Goal: Task Accomplishment & Management: Use online tool/utility

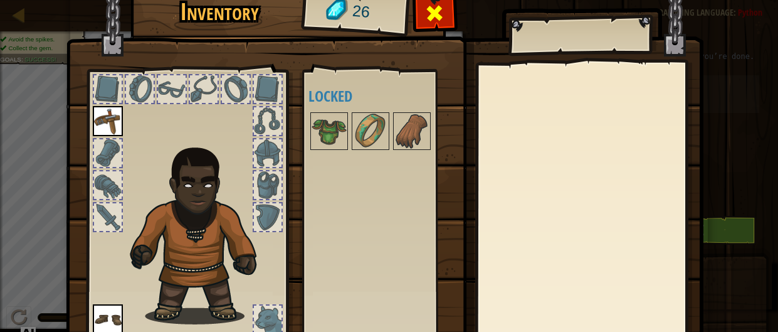
click at [436, 8] on span at bounding box center [435, 13] width 20 height 20
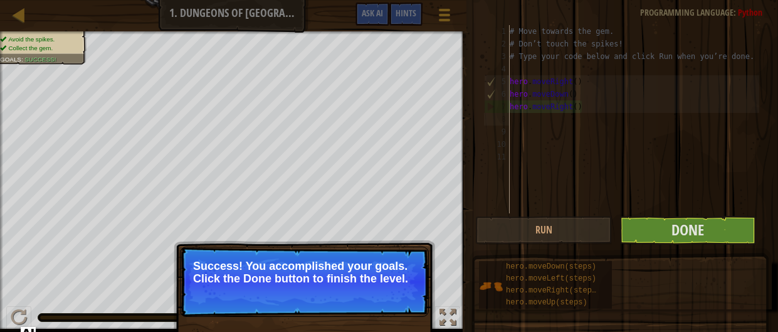
click at [324, 302] on p "Success! You accomplished your goals. Click the Done button to finish the level." at bounding box center [304, 281] width 249 height 70
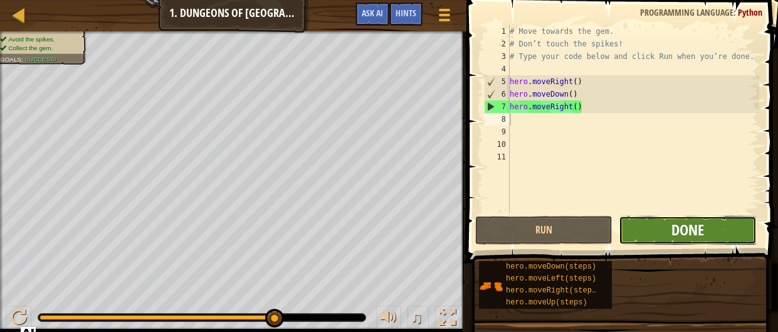
click at [689, 232] on span "Done" at bounding box center [688, 229] width 33 height 20
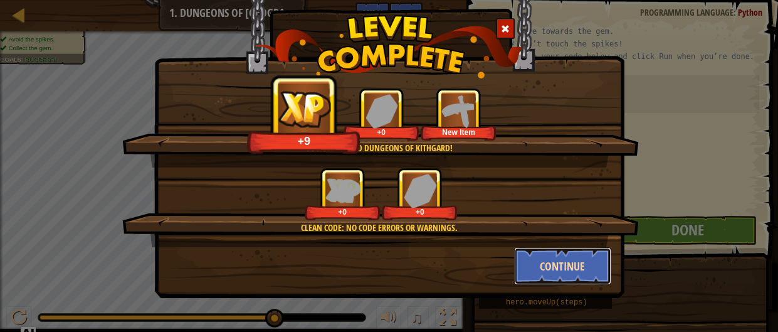
click at [572, 259] on button "Continue" at bounding box center [562, 266] width 97 height 38
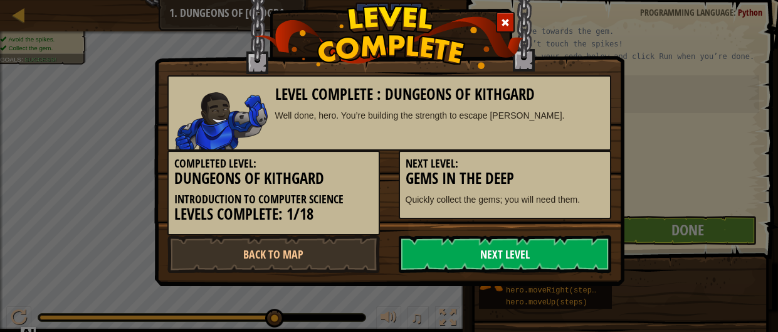
click at [499, 245] on link "Next Level" at bounding box center [505, 254] width 213 height 38
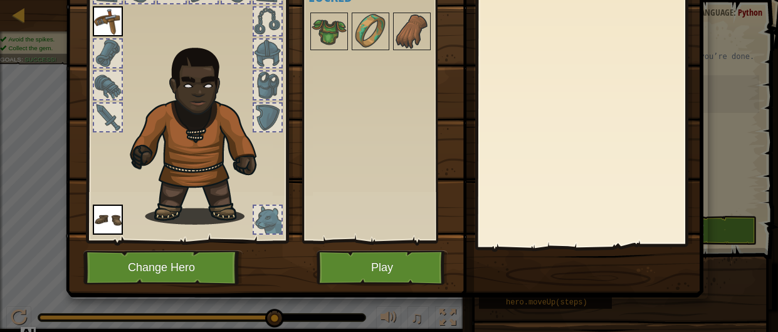
scroll to position [100, 0]
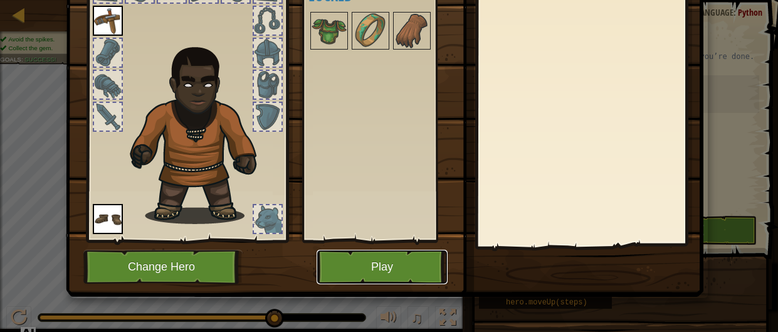
click at [408, 273] on button "Play" at bounding box center [382, 267] width 131 height 34
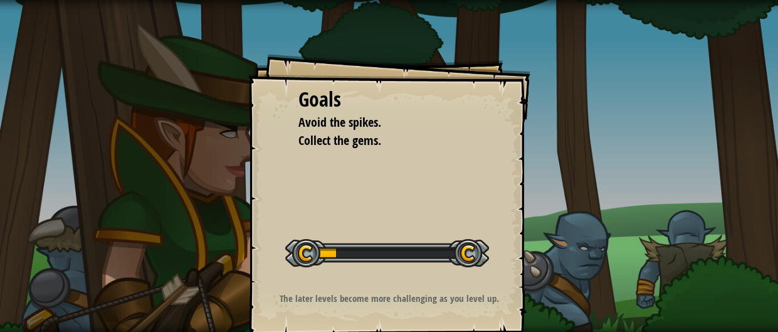
click at [389, 273] on div "Start Level" at bounding box center [387, 251] width 204 height 50
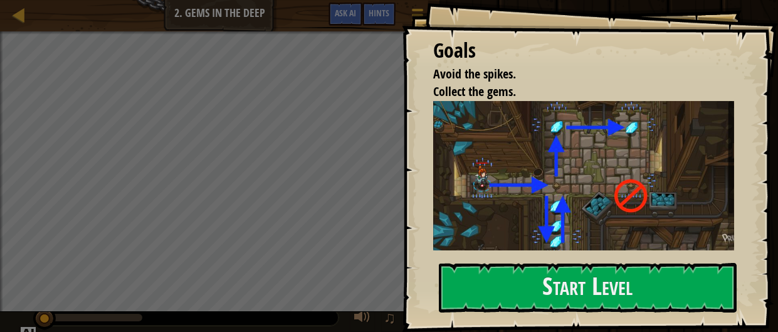
click at [675, 205] on img at bounding box center [584, 177] width 302 height 152
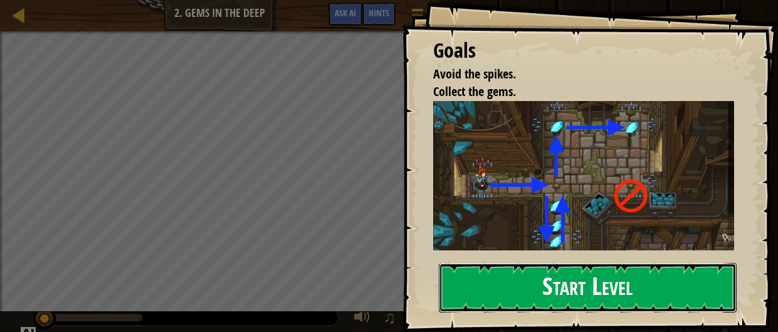
click at [677, 293] on button "Start Level" at bounding box center [588, 288] width 298 height 50
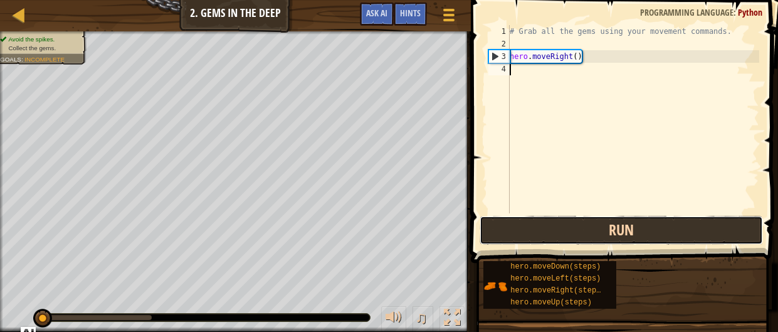
click at [695, 229] on button "Run" at bounding box center [621, 230] width 283 height 29
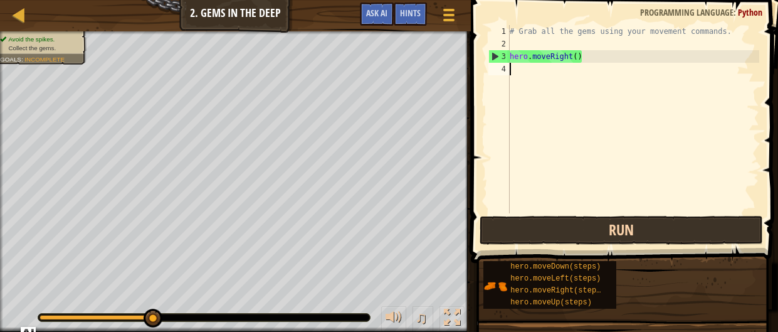
type textarea "m"
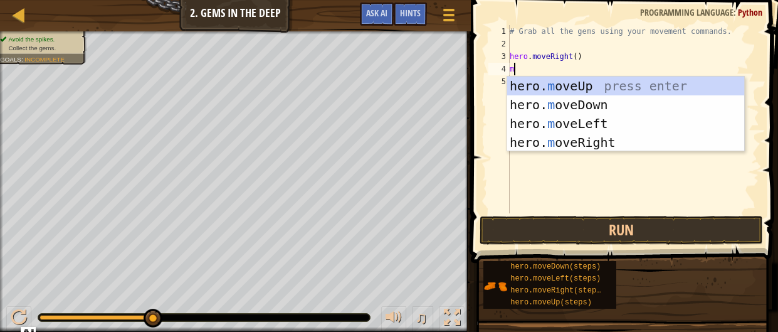
click at [653, 142] on div "hero. m oveUp press enter hero. m oveDown press enter hero. m oveLeft press ent…" at bounding box center [625, 132] width 237 height 113
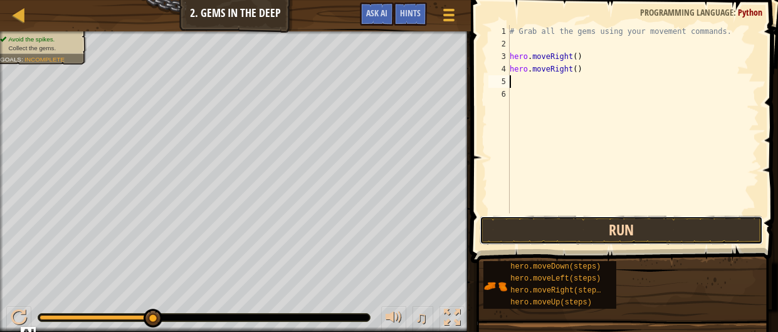
click at [682, 238] on button "Run" at bounding box center [621, 230] width 283 height 29
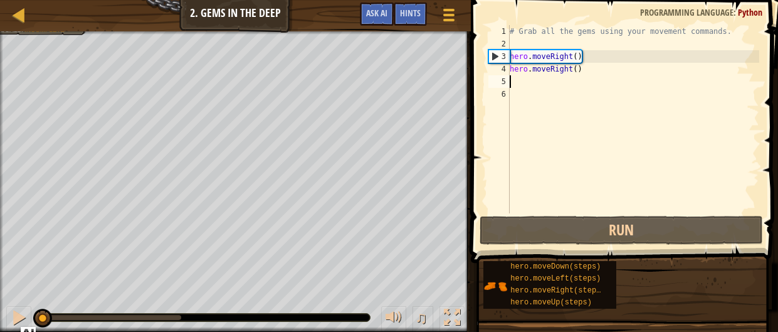
click at [599, 72] on div "# Grab all the gems using your movement commands. hero . moveRight ( ) hero . m…" at bounding box center [633, 131] width 252 height 213
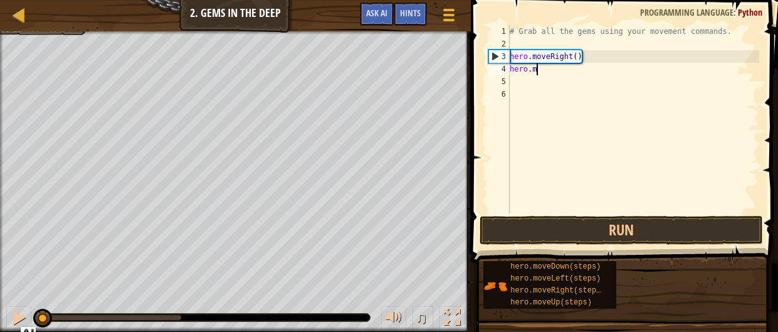
type textarea "h"
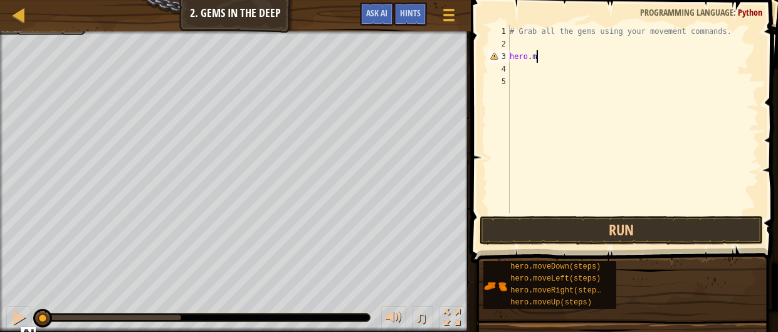
type textarea "h"
type textarea "m"
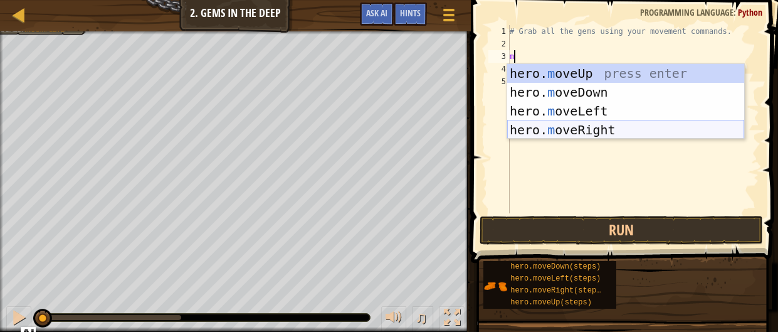
click at [574, 134] on div "hero. m oveUp press enter hero. m oveDown press enter hero. m oveLeft press ent…" at bounding box center [625, 120] width 237 height 113
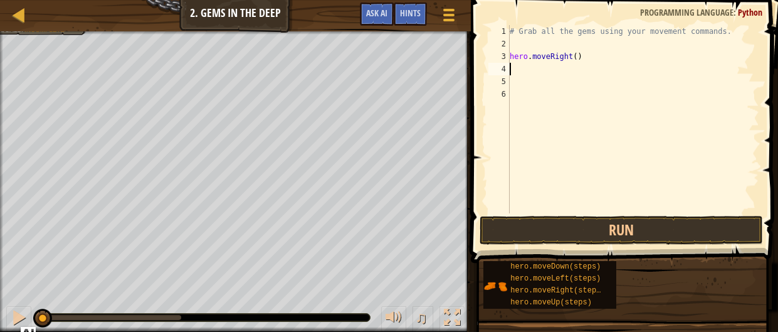
type textarea "m"
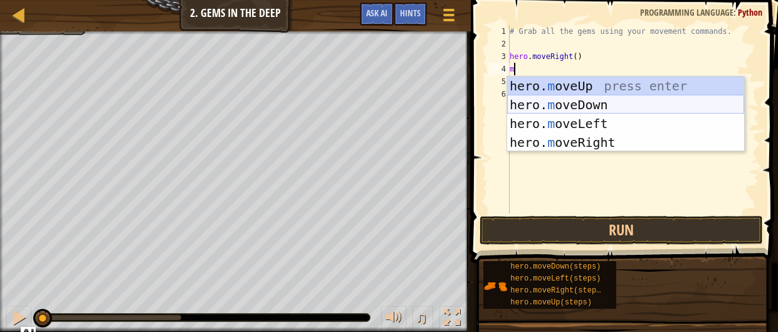
click at [589, 106] on div "hero. m oveUp press enter hero. m oveDown press enter hero. m oveLeft press ent…" at bounding box center [625, 132] width 237 height 113
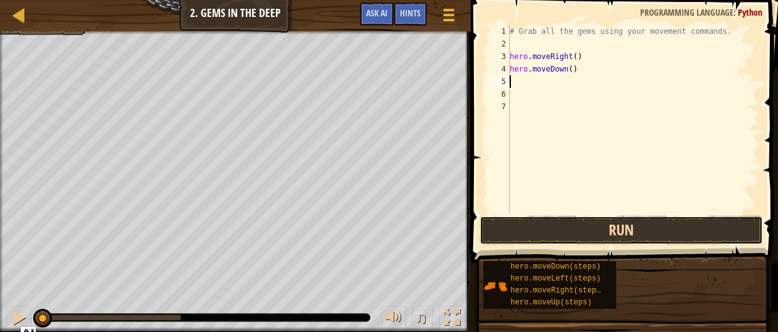
click at [594, 224] on button "Run" at bounding box center [621, 230] width 283 height 29
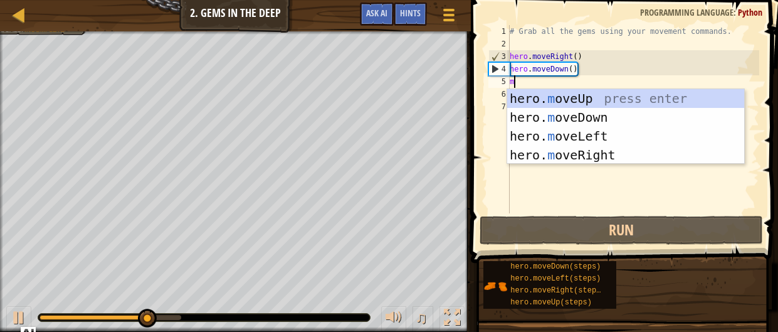
type textarea "m"
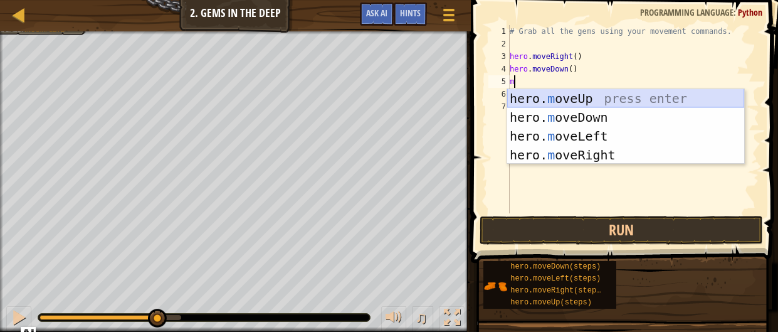
click at [607, 99] on div "hero. m oveUp press enter hero. m oveDown press enter hero. m oveLeft press ent…" at bounding box center [625, 145] width 237 height 113
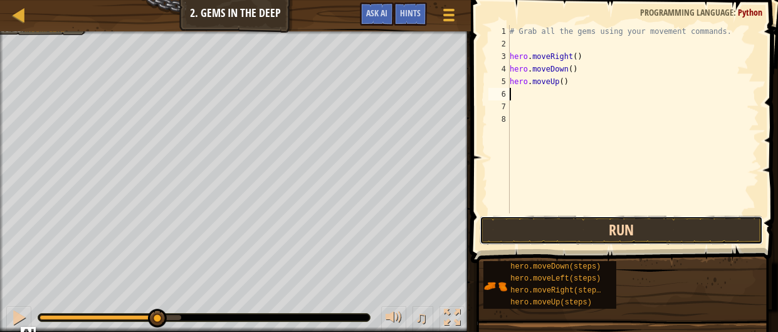
click at [578, 231] on button "Run" at bounding box center [621, 230] width 283 height 29
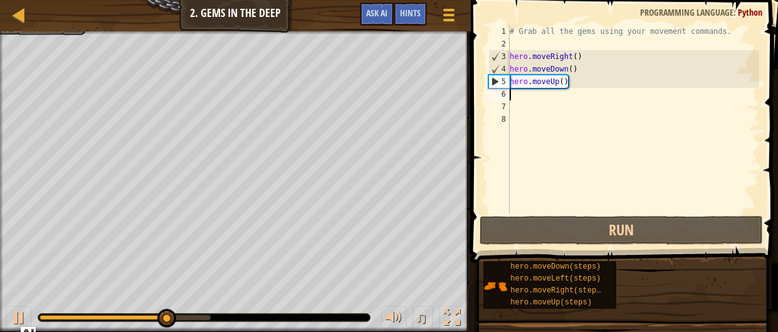
type textarea "m"
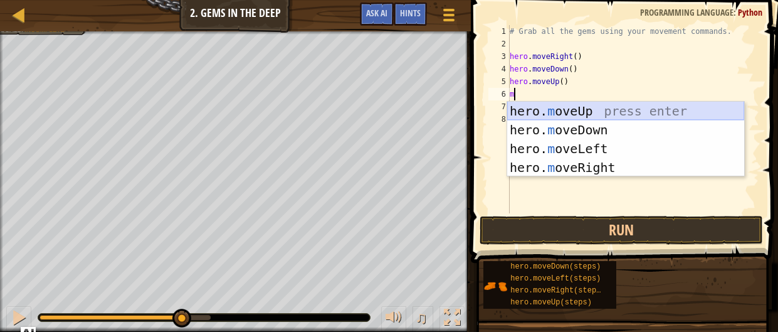
click at [636, 108] on div "hero. m oveUp press enter hero. m oveDown press enter hero. m oveLeft press ent…" at bounding box center [625, 158] width 237 height 113
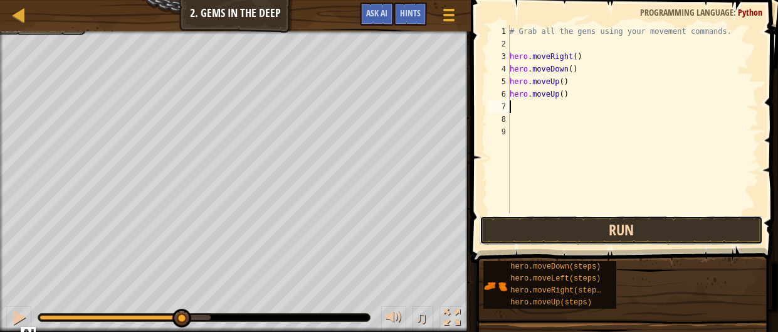
click at [638, 224] on button "Run" at bounding box center [621, 230] width 283 height 29
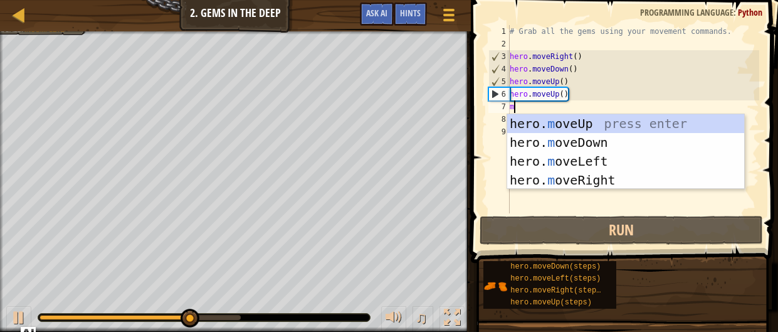
type textarea "m"
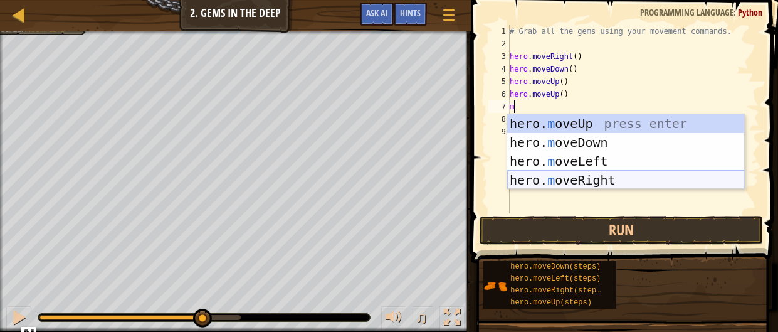
click at [614, 182] on div "hero. m oveUp press enter hero. m oveDown press enter hero. m oveLeft press ent…" at bounding box center [625, 170] width 237 height 113
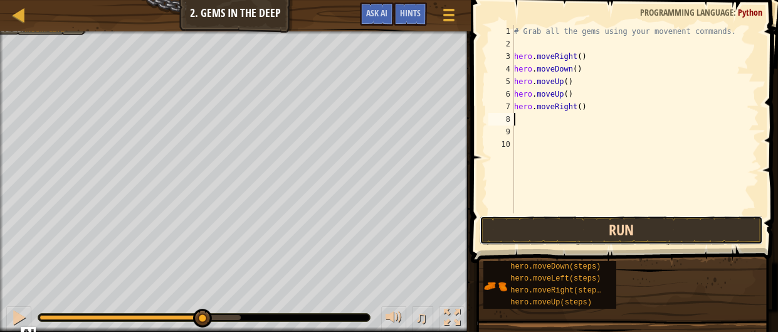
click at [618, 230] on button "Run" at bounding box center [621, 230] width 283 height 29
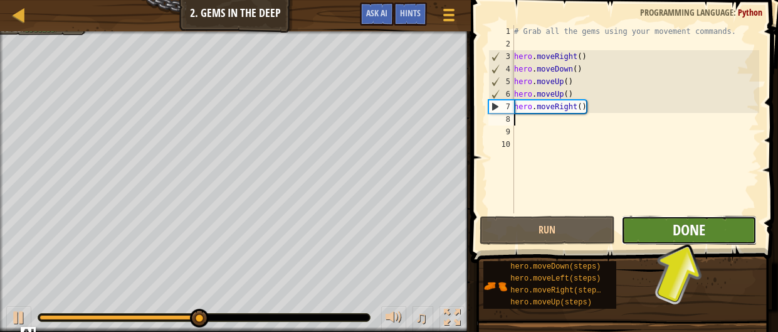
click at [705, 231] on span "Done" at bounding box center [689, 229] width 33 height 20
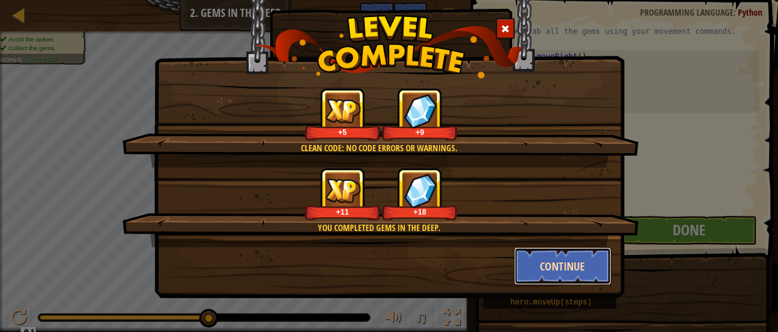
click at [561, 251] on button "Continue" at bounding box center [562, 266] width 97 height 38
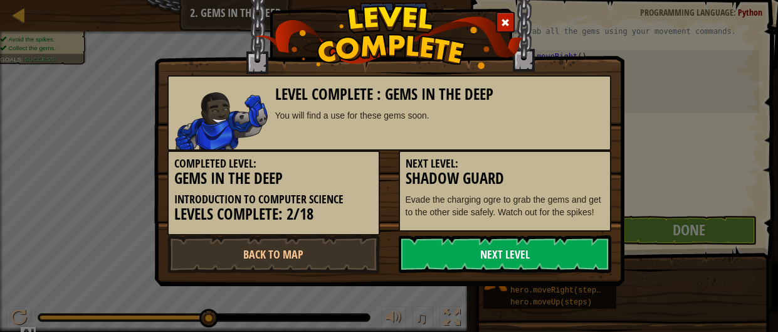
click at [573, 257] on link "Next Level" at bounding box center [505, 254] width 213 height 38
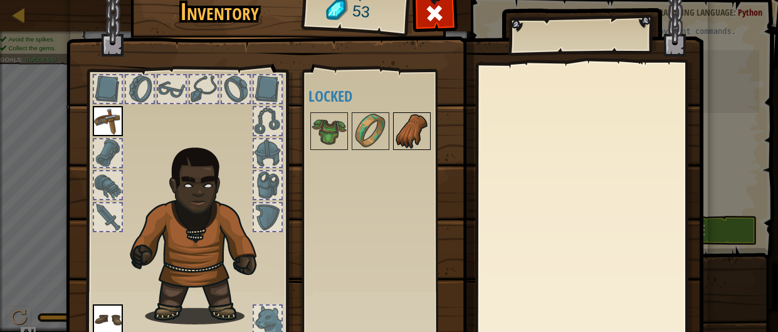
scroll to position [100, 0]
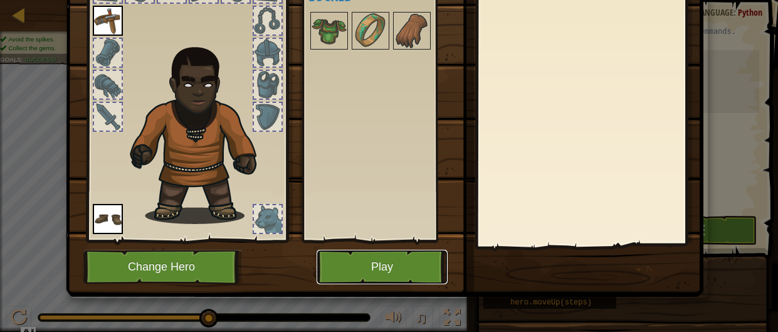
click at [418, 277] on button "Play" at bounding box center [382, 267] width 131 height 34
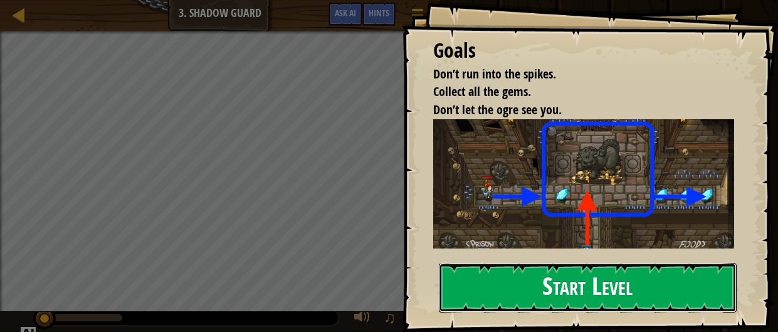
click at [692, 275] on button "Start Level" at bounding box center [588, 288] width 298 height 50
click at [697, 290] on button "Start Level" at bounding box center [588, 288] width 298 height 50
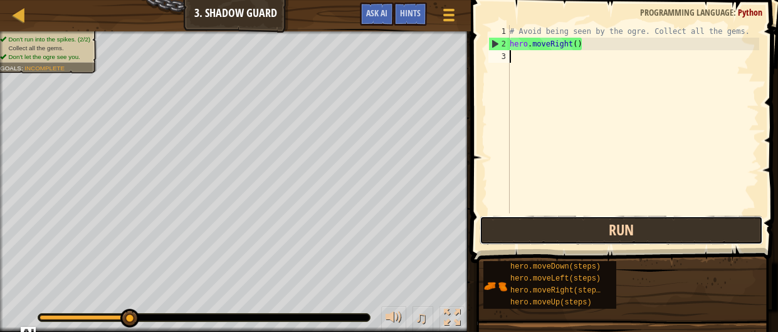
click at [707, 236] on button "Run" at bounding box center [621, 230] width 283 height 29
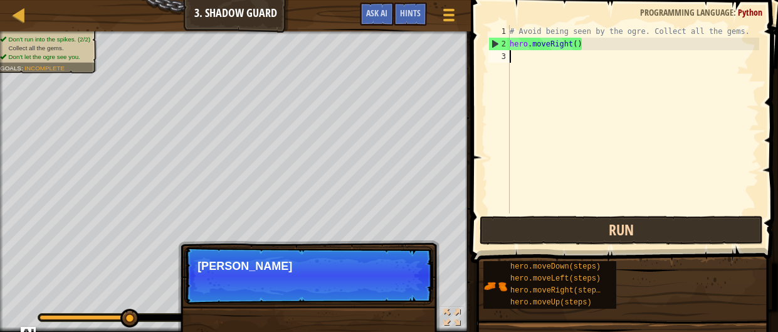
type textarea "m"
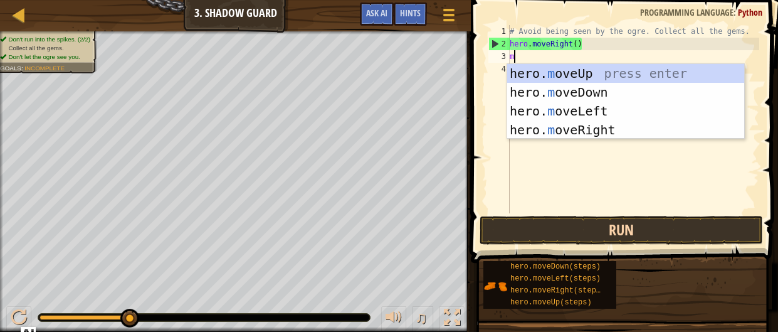
scroll to position [6, 0]
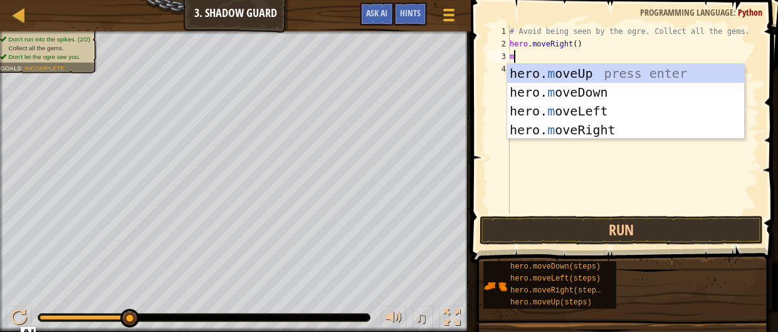
click at [647, 130] on div "hero. m oveUp press enter hero. m oveDown press enter hero. m oveLeft press ent…" at bounding box center [625, 120] width 237 height 113
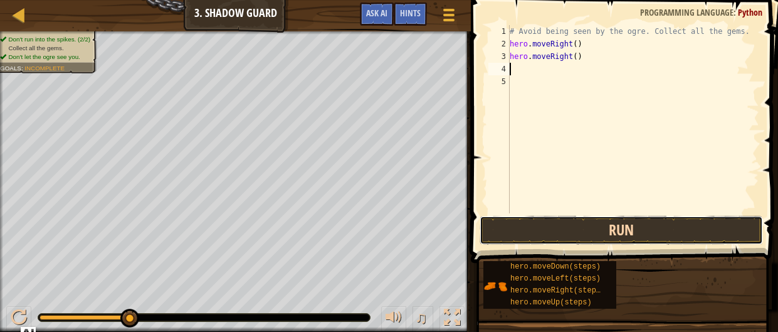
click at [681, 234] on button "Run" at bounding box center [621, 230] width 283 height 29
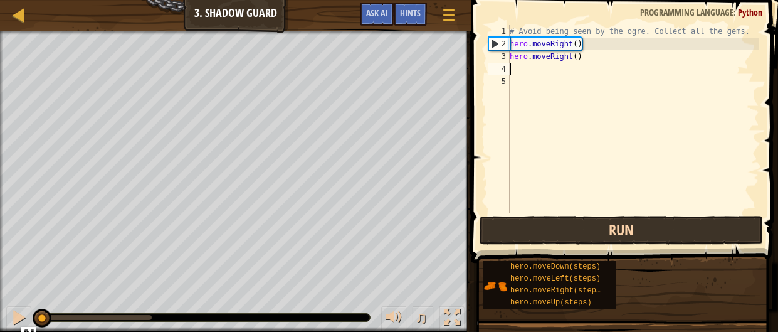
type textarea "m"
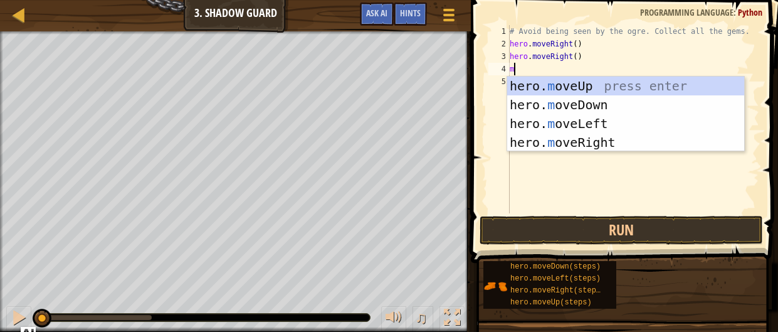
click at [643, 145] on div "hero. m oveUp press enter hero. m oveDown press enter hero. m oveLeft press ent…" at bounding box center [625, 132] width 237 height 113
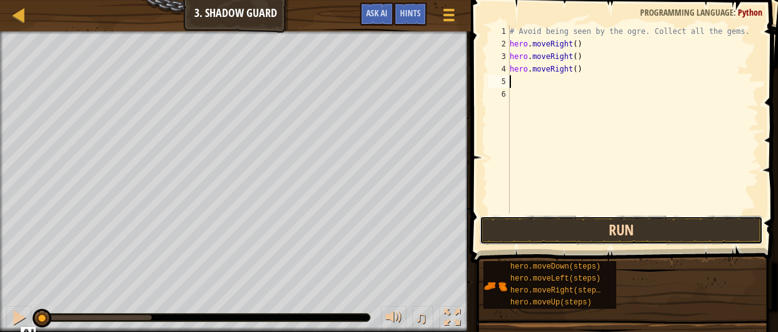
click at [681, 224] on button "Run" at bounding box center [621, 230] width 283 height 29
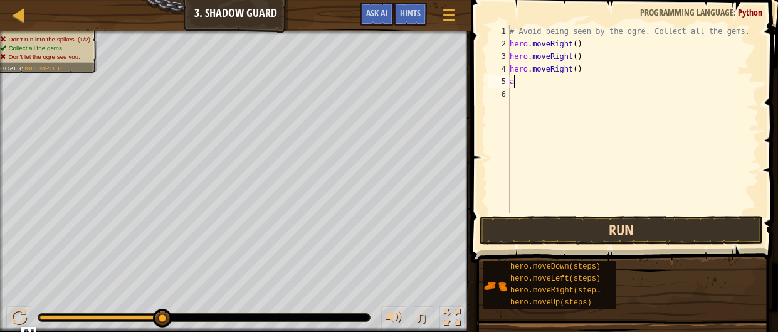
type textarea "a"
click at [700, 243] on button "Run" at bounding box center [621, 230] width 283 height 29
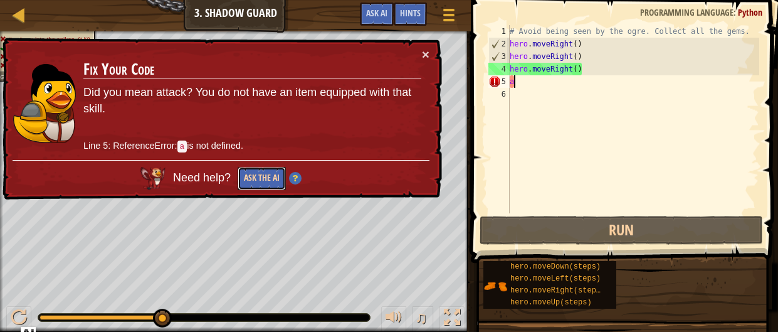
click at [257, 186] on button "Ask the AI" at bounding box center [262, 178] width 48 height 23
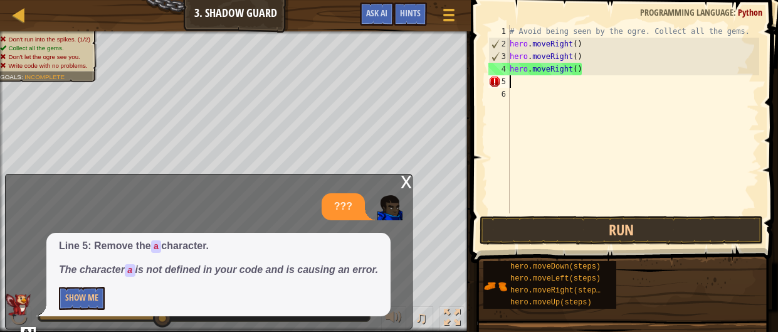
click at [727, 211] on div "# Avoid being seen by the ogre. Collect all the gems. hero . moveRight ( ) hero…" at bounding box center [633, 131] width 252 height 213
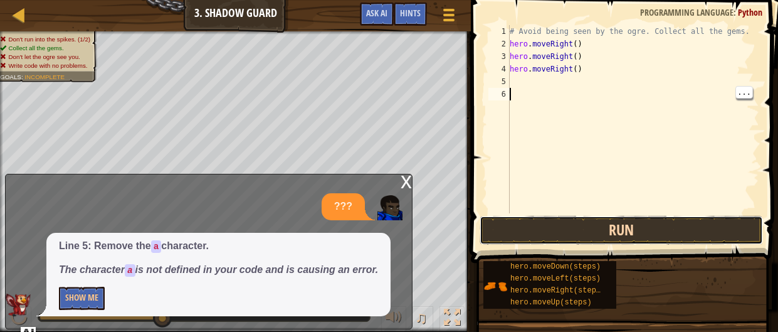
click at [733, 236] on button "Run" at bounding box center [621, 230] width 283 height 29
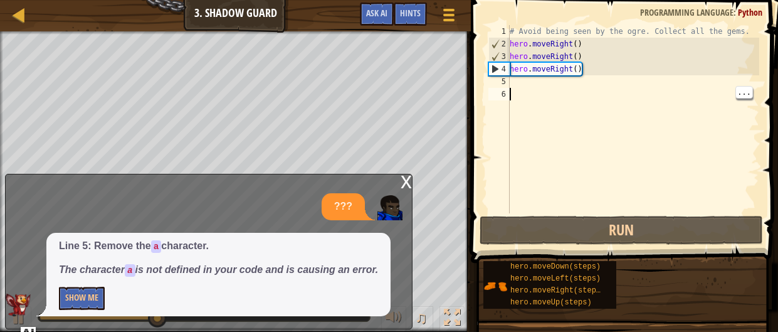
click at [398, 177] on div "x ??? Line 5: Remove the a character. The character a is not defined in your co…" at bounding box center [209, 252] width 408 height 156
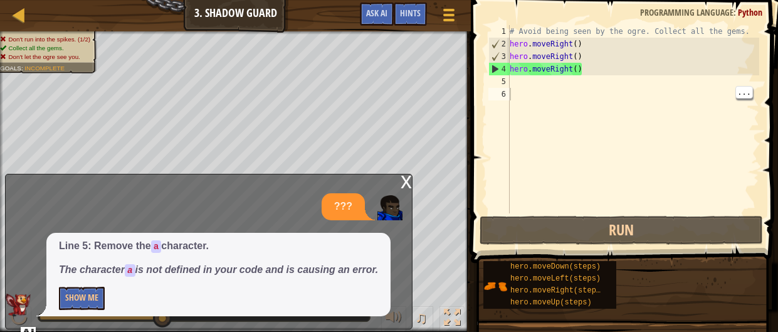
click at [403, 182] on div "x" at bounding box center [406, 180] width 11 height 13
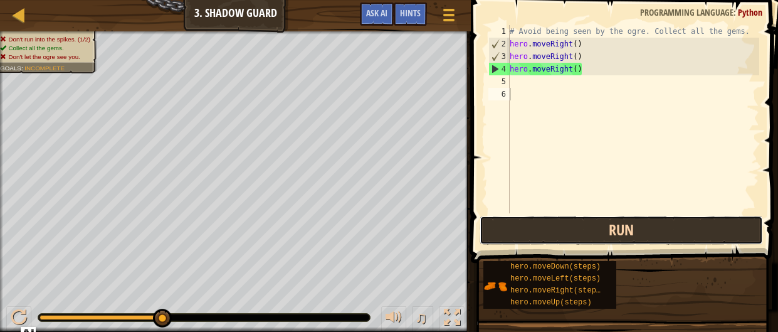
click at [691, 242] on button "Run" at bounding box center [621, 230] width 283 height 29
click at [662, 231] on button "Run" at bounding box center [621, 230] width 283 height 29
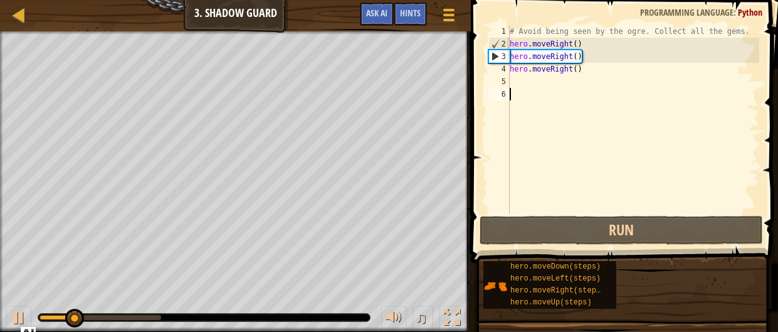
click at [658, 64] on div "# Avoid being seen by the ogre. Collect all the gems. hero . moveRight ( ) hero…" at bounding box center [633, 131] width 252 height 213
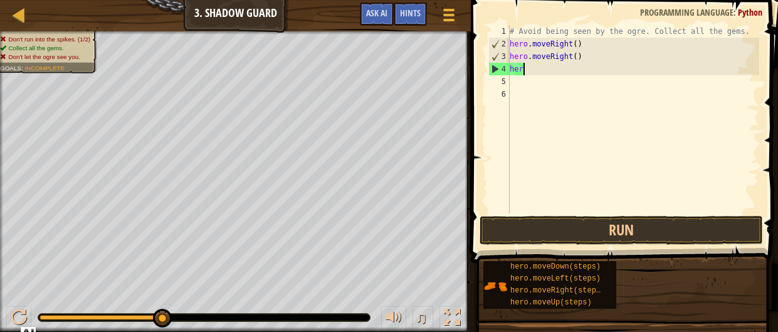
type textarea "h"
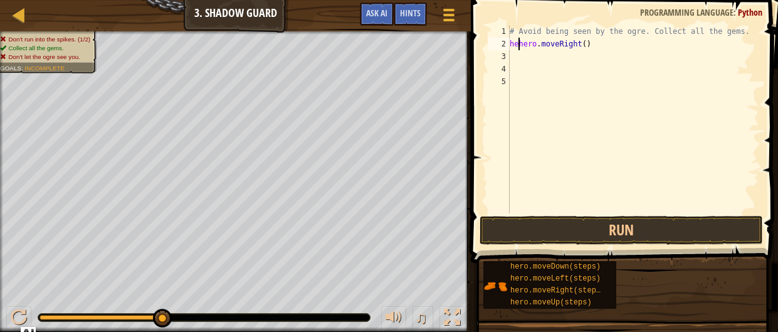
type textarea "hero.moveRight()"
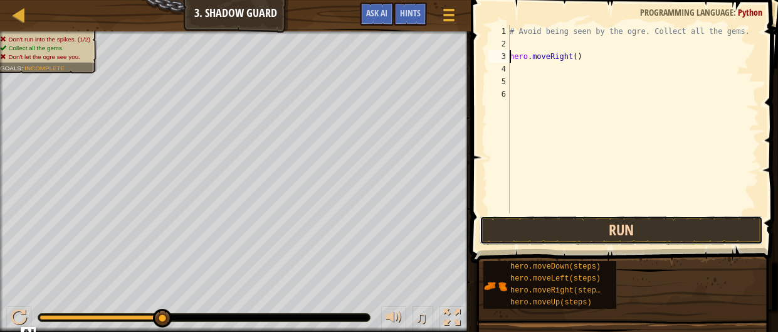
click at [704, 224] on button "Run" at bounding box center [621, 230] width 283 height 29
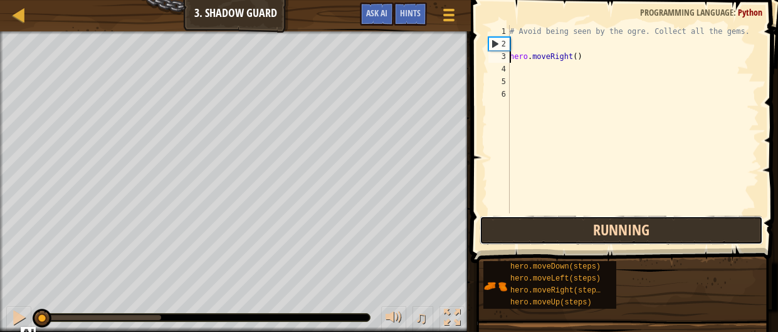
click at [702, 232] on button "Running" at bounding box center [621, 230] width 283 height 29
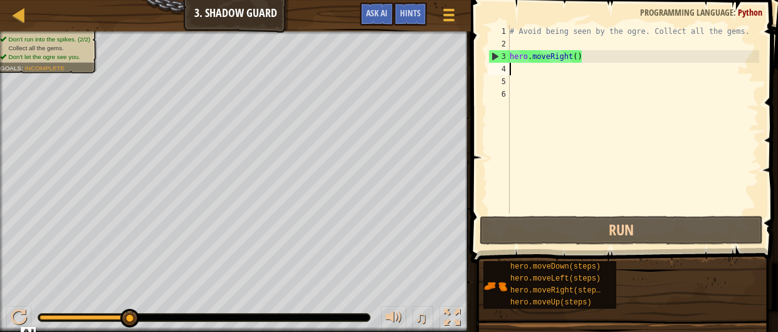
type textarea "m"
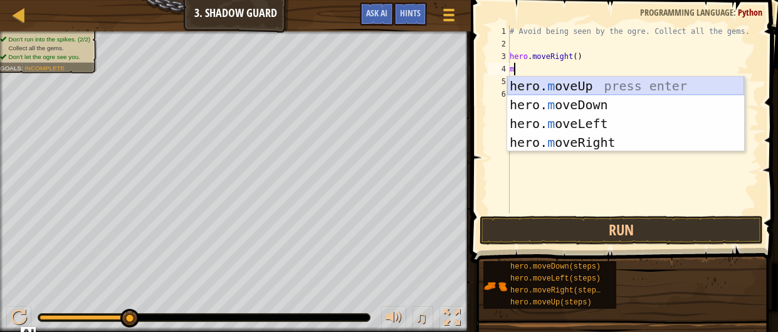
click at [633, 89] on div "hero. m oveUp press enter hero. m oveDown press enter hero. m oveLeft press ent…" at bounding box center [625, 132] width 237 height 113
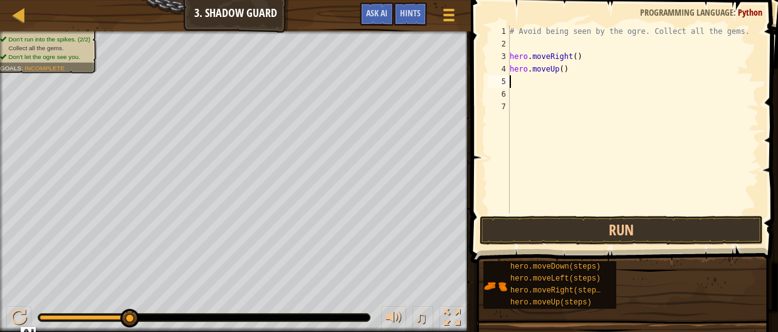
type textarea "m"
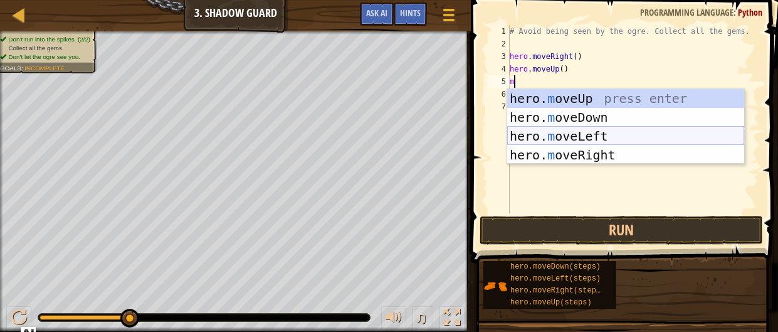
click at [638, 139] on div "hero. m oveUp press enter hero. m oveDown press enter hero. m oveLeft press ent…" at bounding box center [625, 145] width 237 height 113
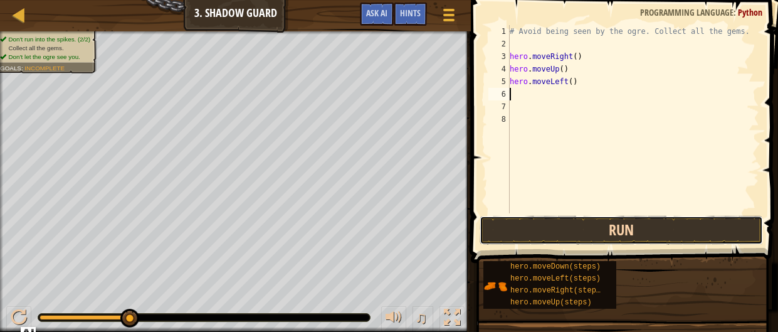
click at [631, 226] on button "Run" at bounding box center [621, 230] width 283 height 29
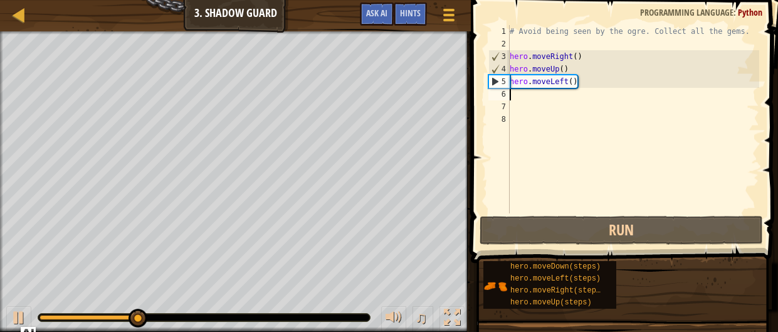
click at [583, 77] on div "# Avoid being seen by the ogre. Collect all the gems. hero . moveRight ( ) hero…" at bounding box center [633, 131] width 252 height 213
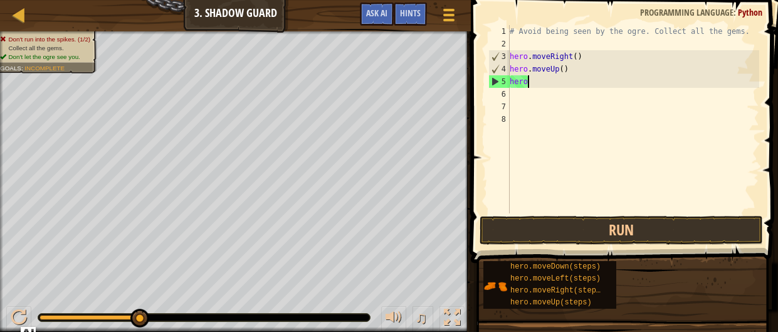
type textarea "h"
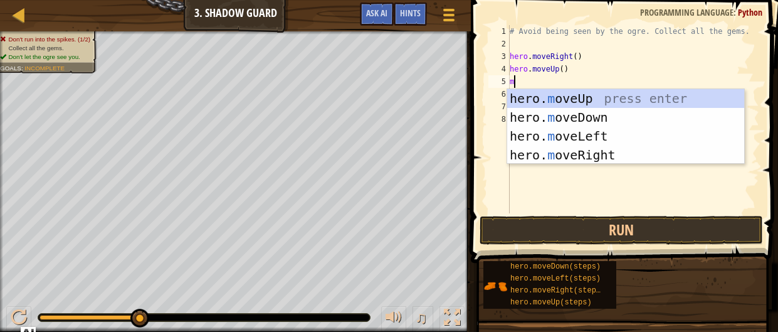
type textarea "m"
click at [646, 161] on div "hero. m oveUp press enter hero. m oveDown press enter hero. m oveLeft press ent…" at bounding box center [625, 145] width 237 height 113
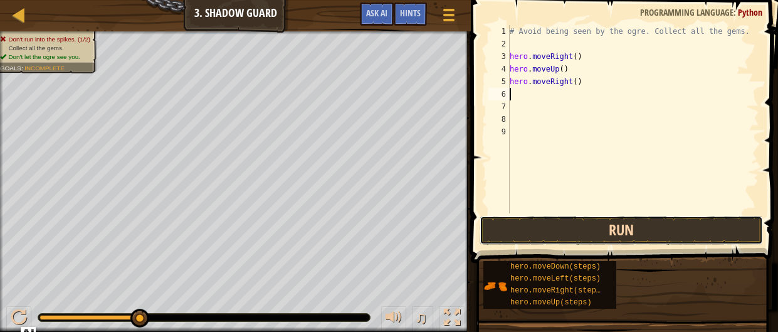
click at [650, 236] on button "Run" at bounding box center [621, 230] width 283 height 29
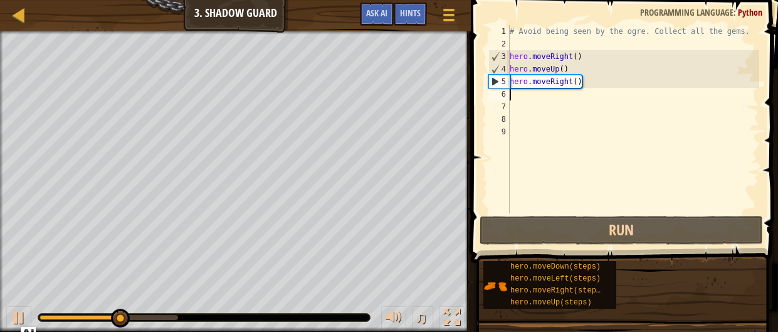
type textarea "m"
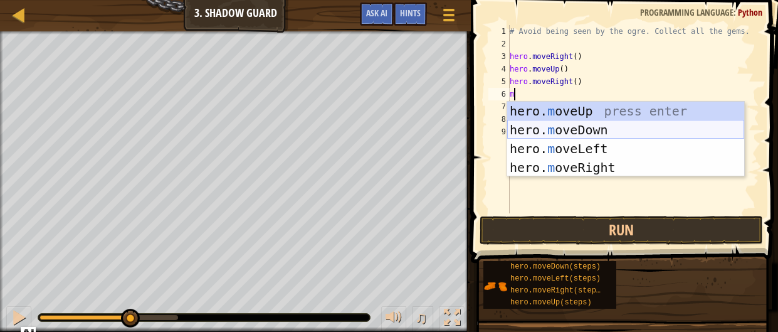
click at [600, 129] on div "hero. m oveUp press enter hero. m oveDown press enter hero. m oveLeft press ent…" at bounding box center [625, 158] width 237 height 113
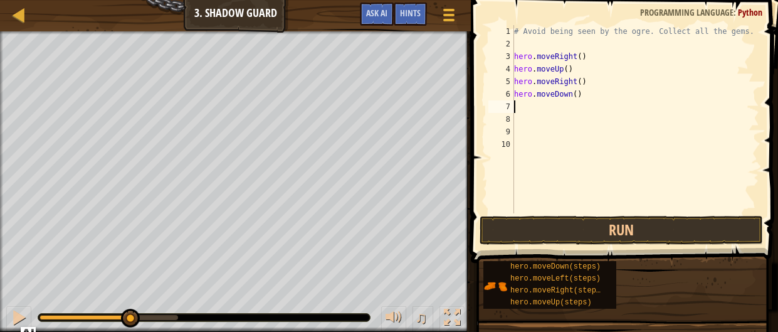
type textarea "m"
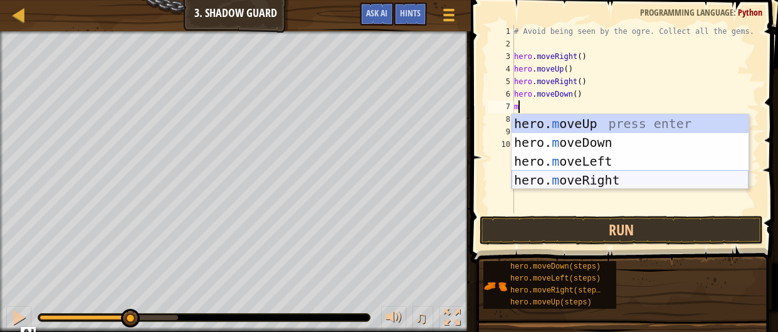
click at [600, 177] on div "hero. m oveUp press enter hero. m oveDown press enter hero. m oveLeft press ent…" at bounding box center [630, 170] width 237 height 113
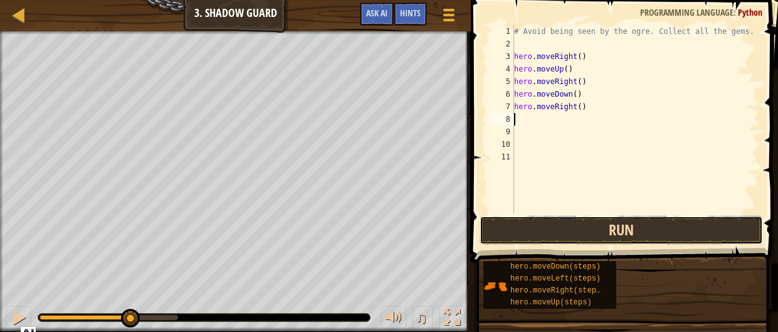
click at [609, 234] on button "Run" at bounding box center [621, 230] width 283 height 29
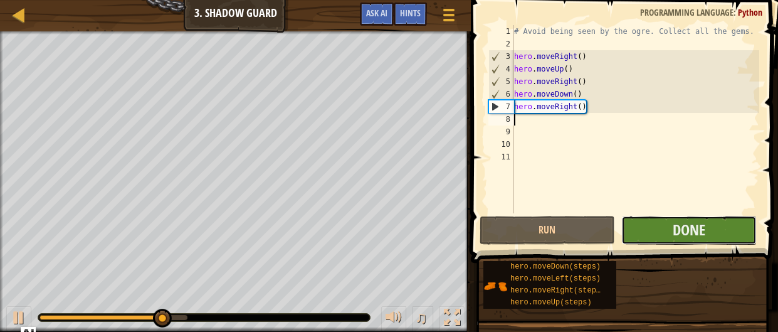
click at [713, 233] on button "Done" at bounding box center [688, 230] width 135 height 29
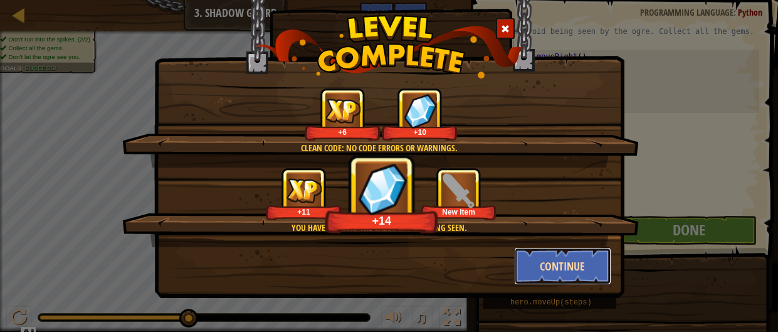
click at [578, 277] on button "Continue" at bounding box center [562, 266] width 97 height 38
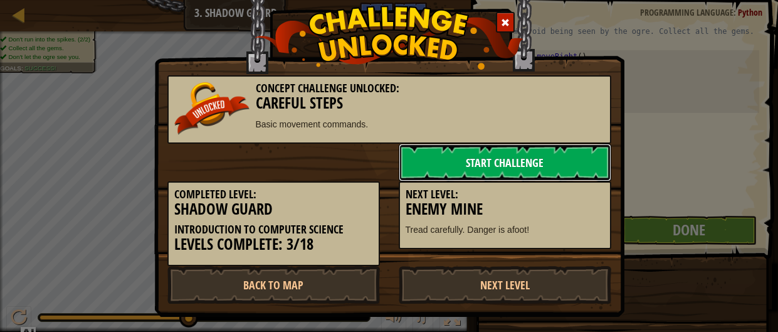
click at [512, 161] on link "Start Challenge" at bounding box center [505, 163] width 213 height 38
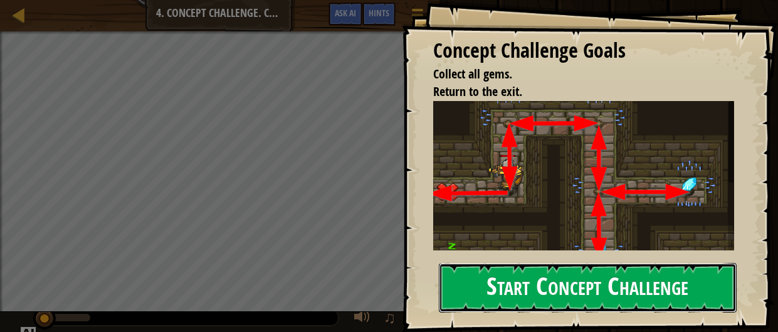
click at [533, 278] on button "Start Concept Challenge" at bounding box center [588, 288] width 298 height 50
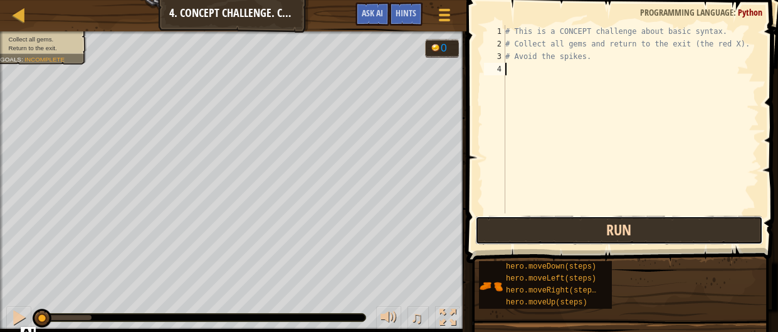
click at [588, 226] on button "Run" at bounding box center [619, 230] width 288 height 29
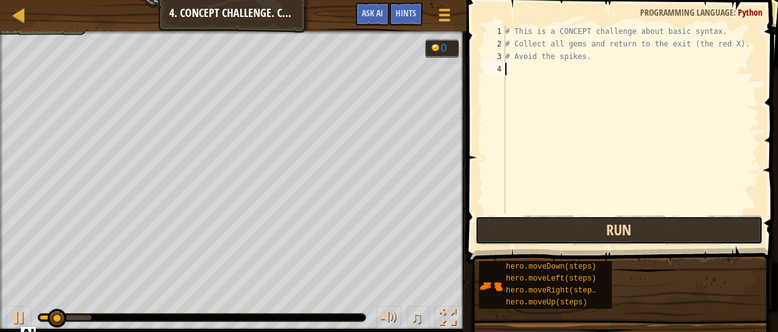
click at [566, 238] on button "Run" at bounding box center [619, 230] width 288 height 29
click at [566, 238] on button "Running" at bounding box center [619, 230] width 288 height 29
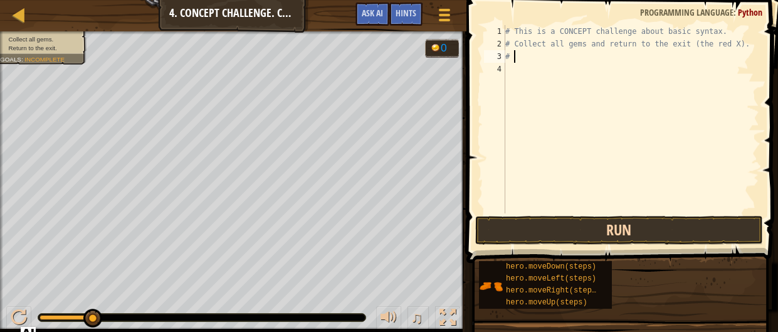
type textarea "#"
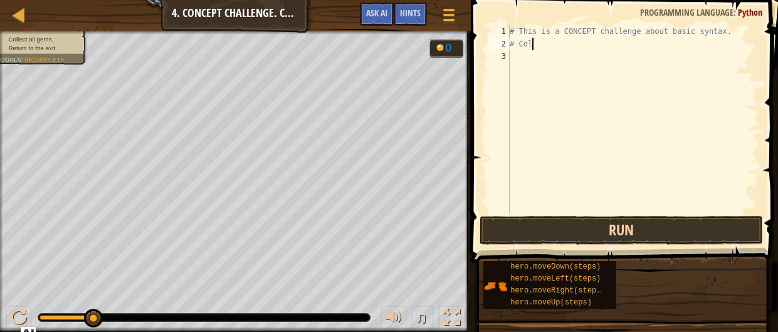
type textarea "#"
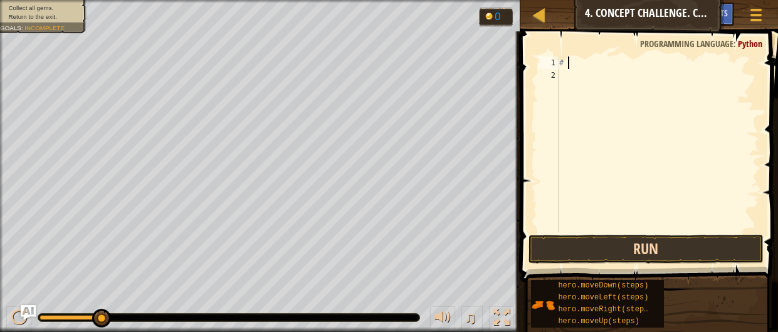
type textarea "#"
type textarea "h"
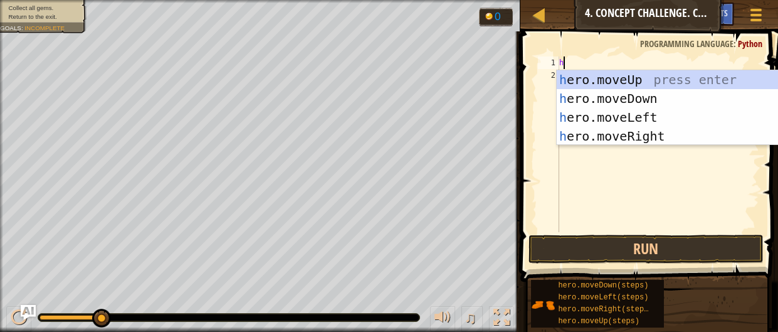
scroll to position [6, 0]
click at [699, 85] on div "h ero.moveUp press enter h ero.moveDown press enter h ero.moveLeft press enter …" at bounding box center [675, 126] width 237 height 113
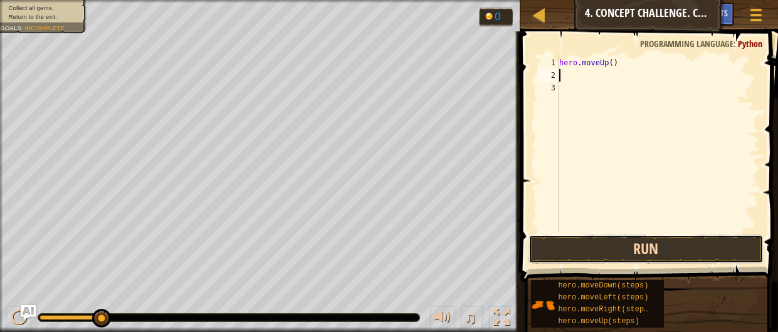
click at [709, 254] on button "Run" at bounding box center [647, 249] width 236 height 29
